Goal: Task Accomplishment & Management: Use online tool/utility

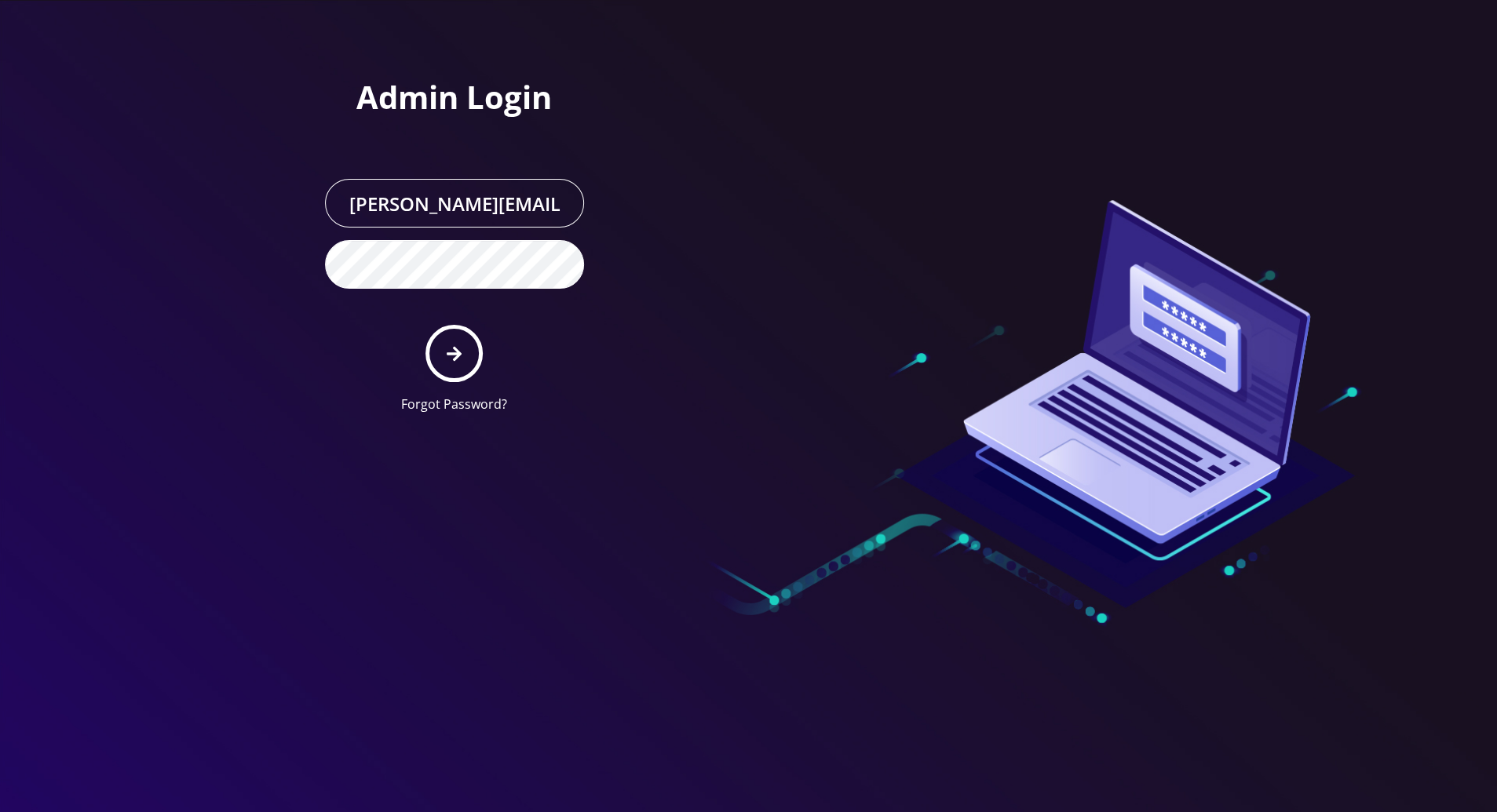
click at [1413, 259] on div at bounding box center [748, 406] width 1497 height 812
click at [449, 358] on icon "submit" at bounding box center [454, 354] width 15 height 17
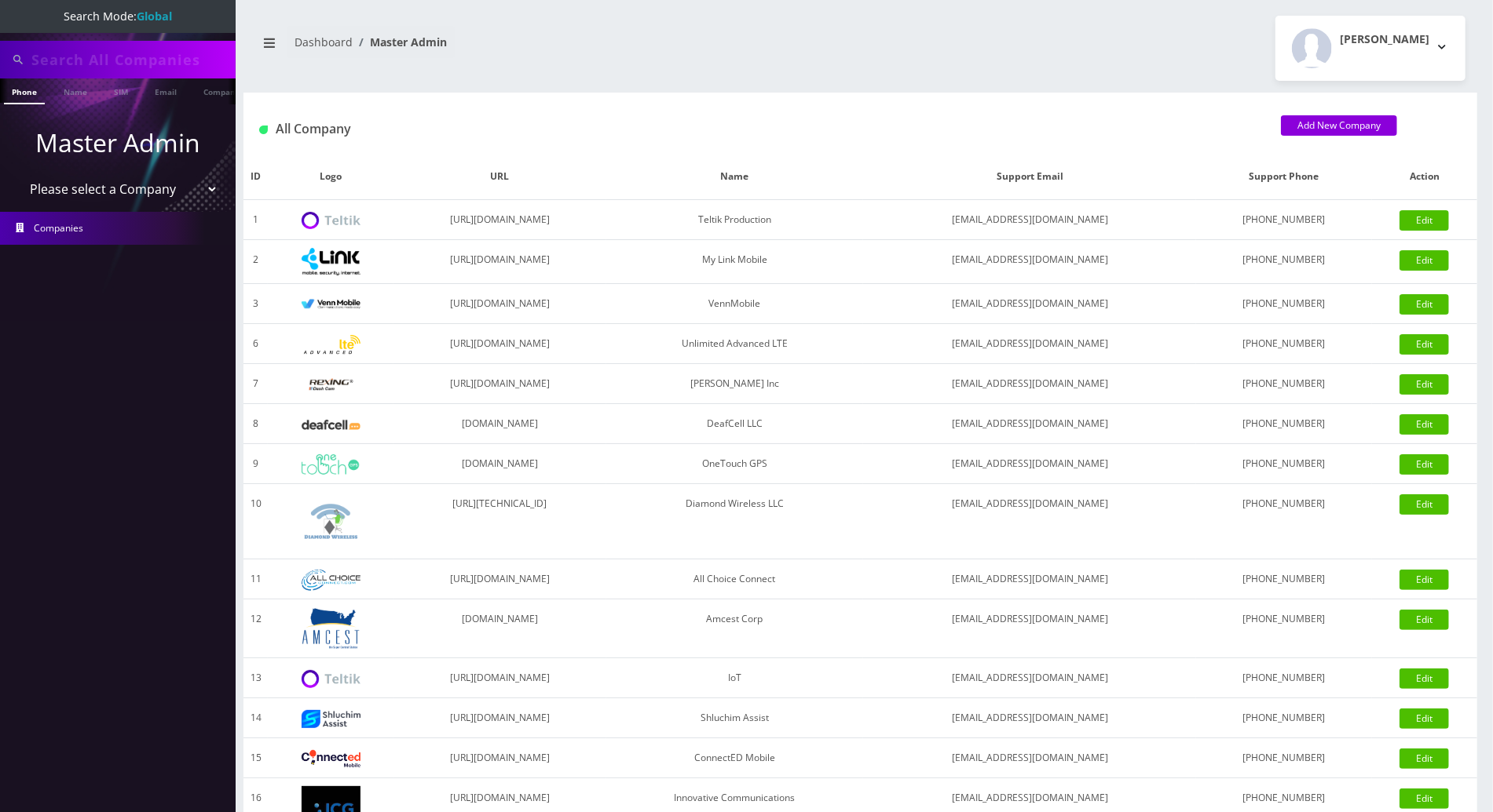
click at [168, 52] on input "text" at bounding box center [131, 60] width 201 height 29
paste input "9292896729"
type input "9292896729"
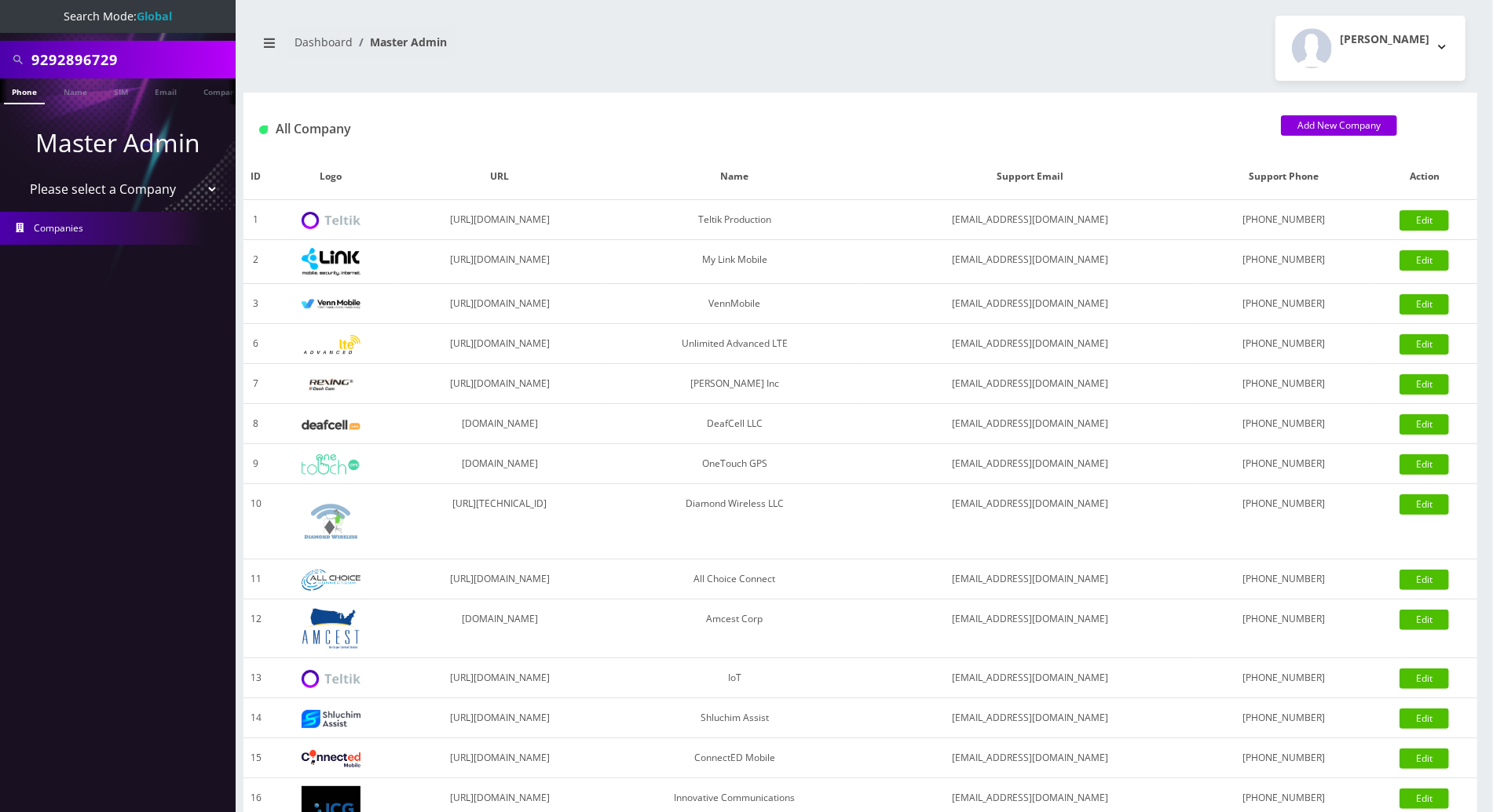
click at [5, 97] on li at bounding box center [8, 95] width 16 height 39
click at [18, 95] on link "Phone" at bounding box center [24, 91] width 41 height 26
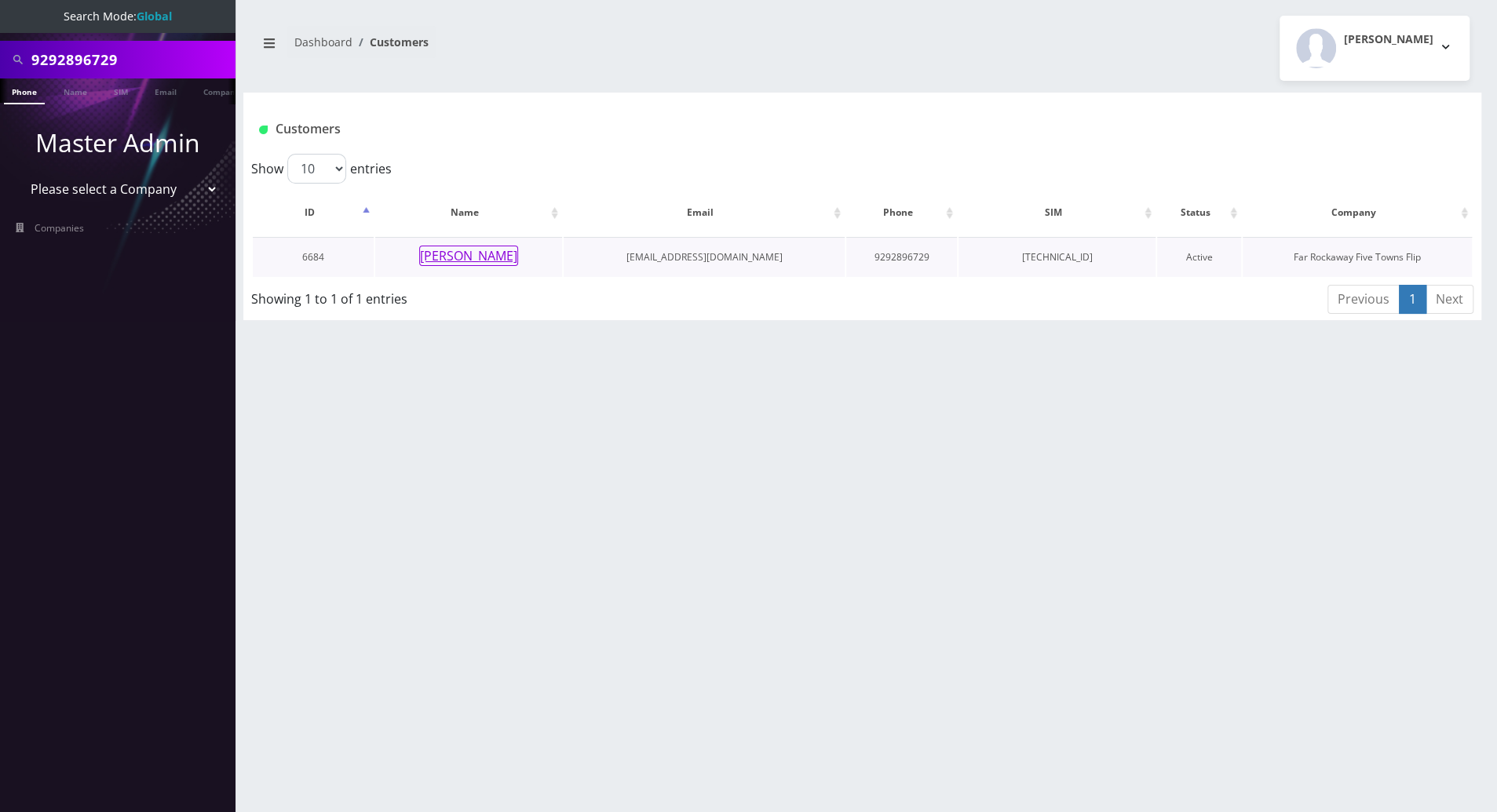
click at [460, 252] on button "[PERSON_NAME]" at bounding box center [469, 256] width 99 height 21
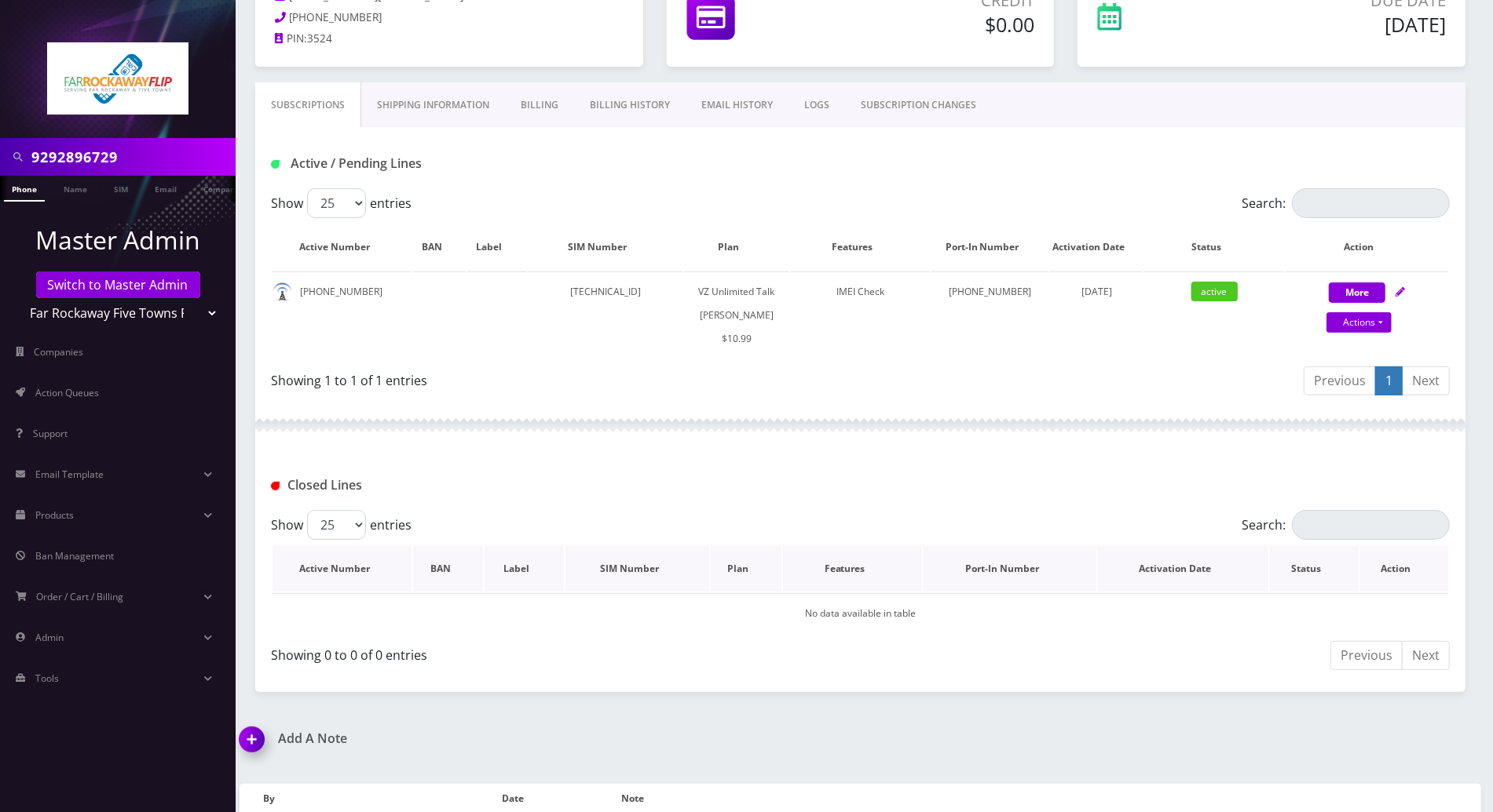
scroll to position [43, 0]
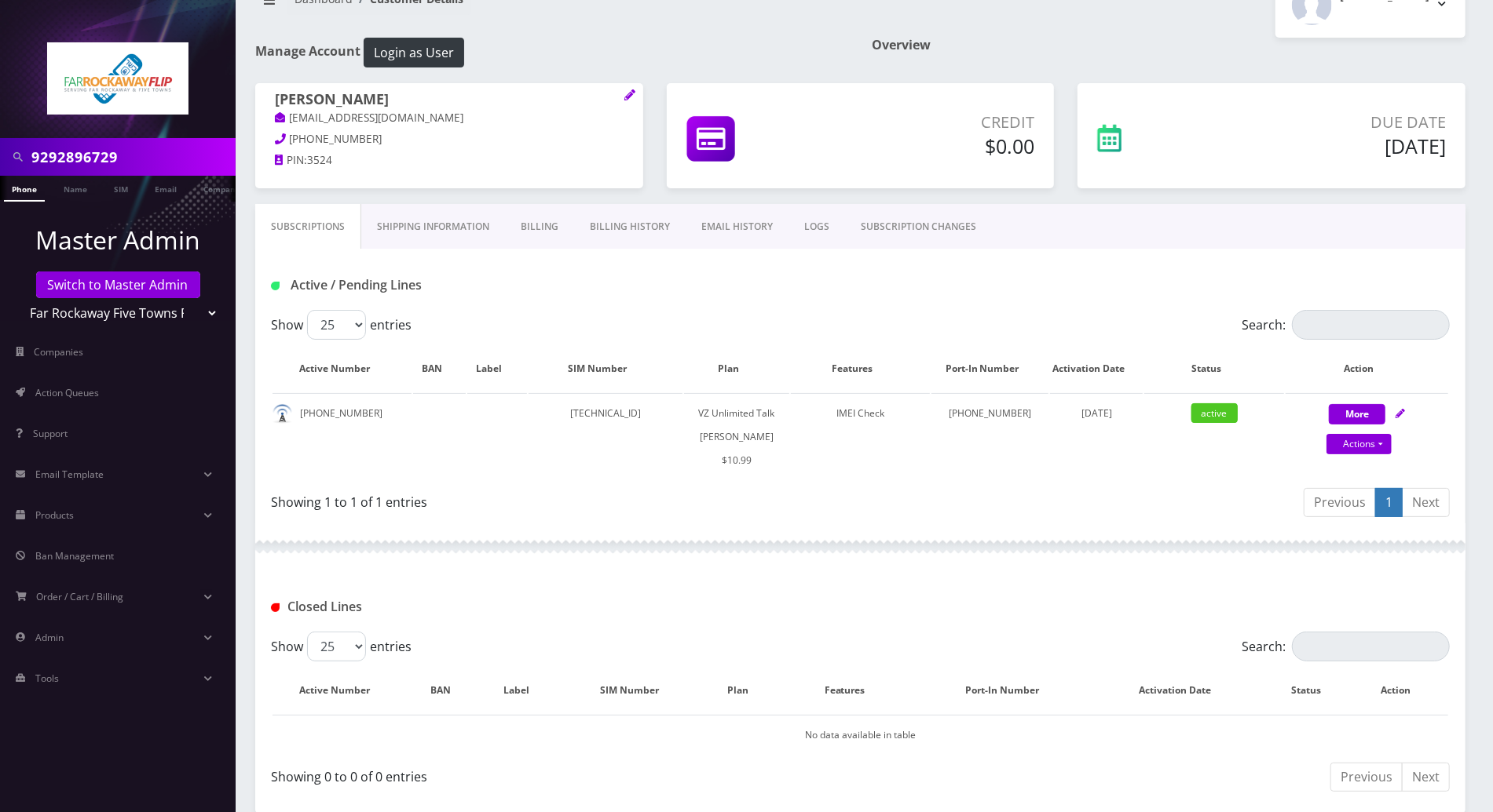
click at [559, 293] on div "Active / Pending Lines" at bounding box center [459, 285] width 400 height 26
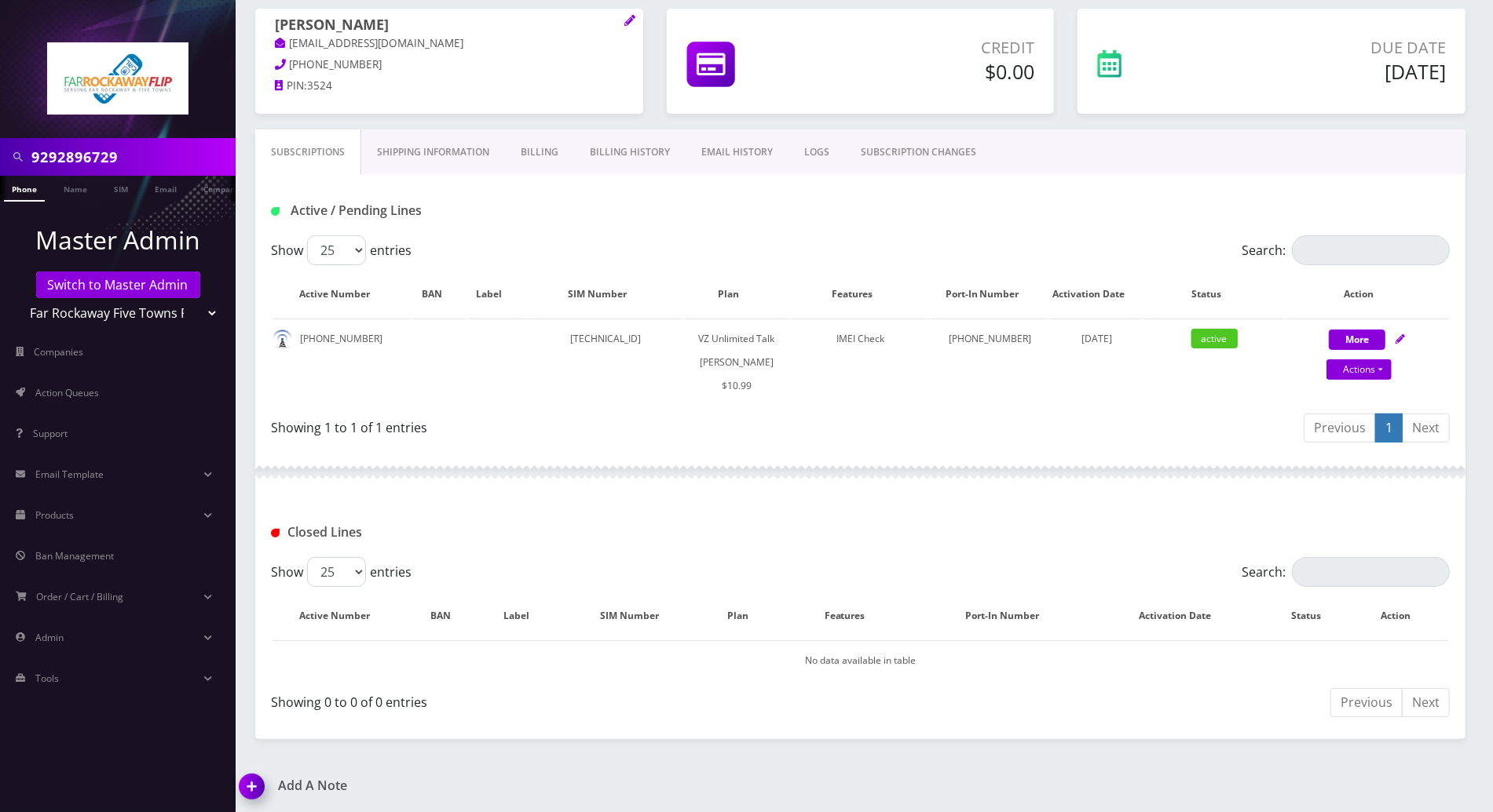
scroll to position [147, 0]
